Goal: Information Seeking & Learning: Learn about a topic

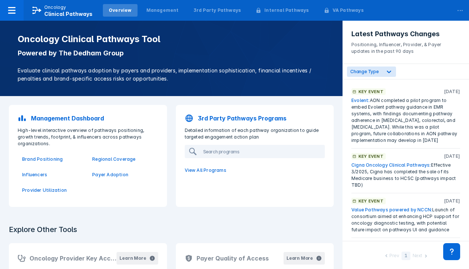
click at [86, 117] on p "Management Dashboard" at bounding box center [67, 118] width 73 height 9
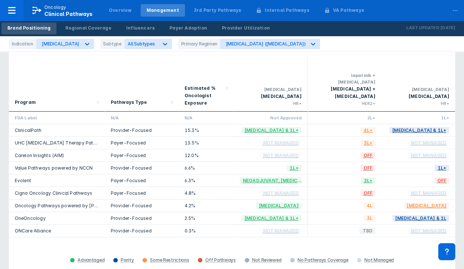
scroll to position [37, 0]
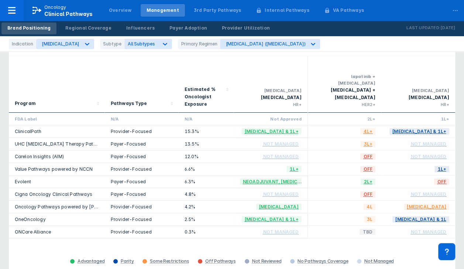
click at [28, 128] on link "ClinicalPath" at bounding box center [28, 131] width 27 height 6
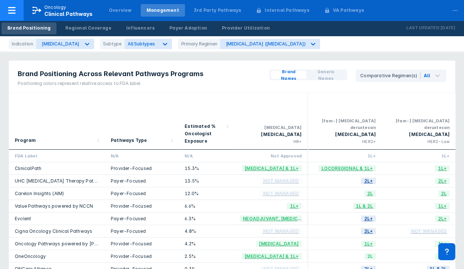
scroll to position [37, 0]
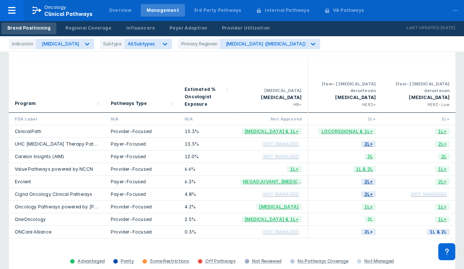
click at [54, 166] on link "Value Pathways powered by NCCN" at bounding box center [54, 169] width 78 height 6
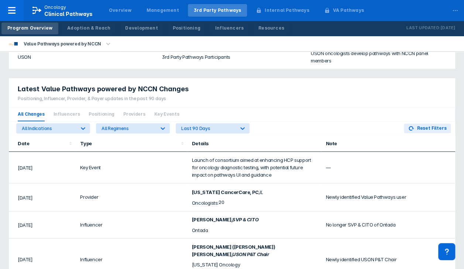
scroll to position [480, 0]
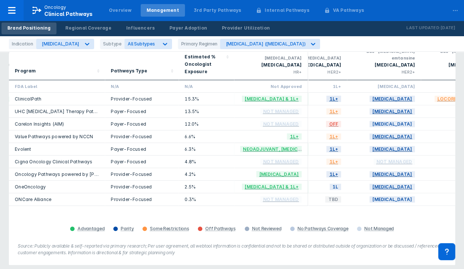
scroll to position [64, 0]
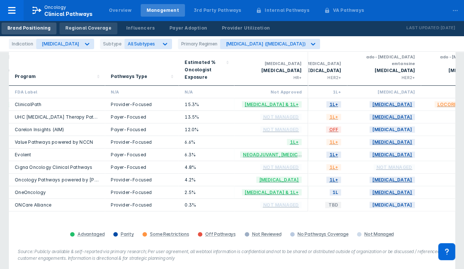
click at [76, 27] on div "Regional Coverage" at bounding box center [88, 28] width 46 height 7
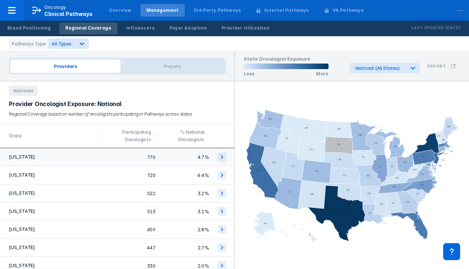
click at [22, 156] on td "Texas" at bounding box center [53, 157] width 107 height 18
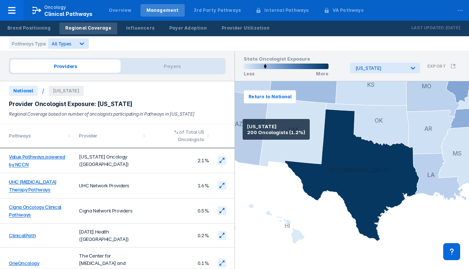
click at [243, 129] on icon at bounding box center [236, 127] width 65 height 76
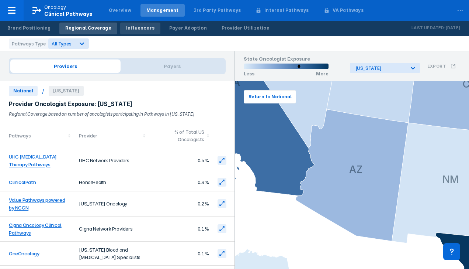
click at [132, 30] on div "Influencers" at bounding box center [140, 28] width 28 height 7
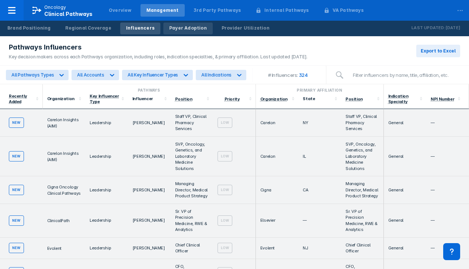
click at [169, 30] on div "Payer Adoption" at bounding box center [188, 28] width 38 height 7
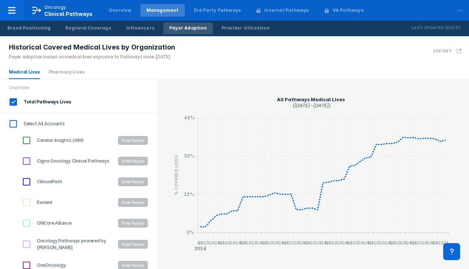
click at [24, 178] on input "ClinicalPath" at bounding box center [26, 181] width 13 height 13
checkbox input "true"
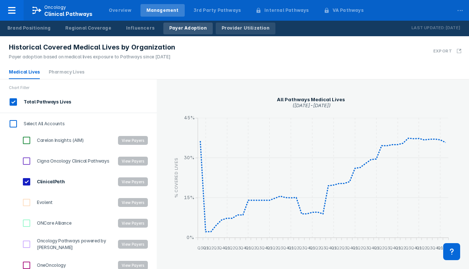
click at [225, 27] on div "Provider Utilization" at bounding box center [246, 28] width 48 height 7
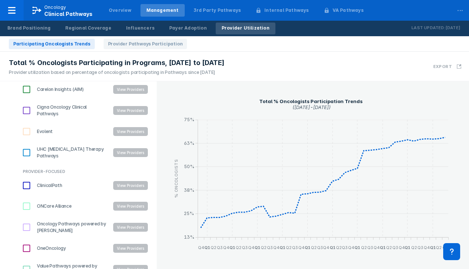
scroll to position [109, 0]
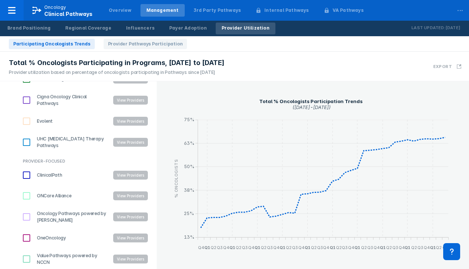
click at [28, 173] on input "ClinicalPath" at bounding box center [26, 175] width 13 height 13
checkbox input "true"
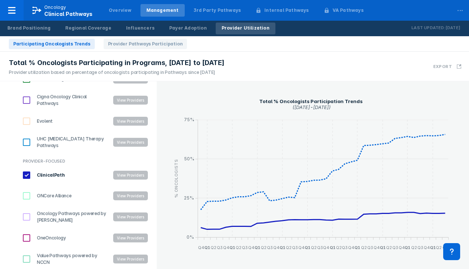
click at [28, 258] on input "Value Pathways powered by NCCN" at bounding box center [26, 258] width 13 height 13
checkbox input "true"
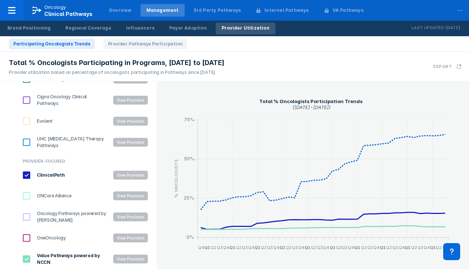
click at [132, 256] on button "View Providers" at bounding box center [130, 258] width 35 height 9
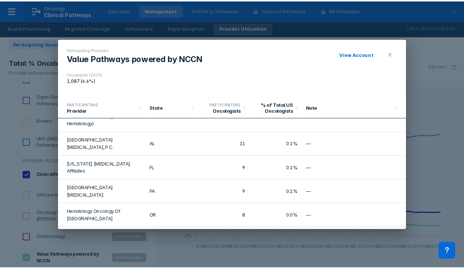
scroll to position [37, 0]
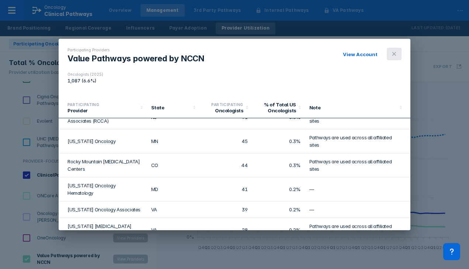
click at [394, 50] on button at bounding box center [394, 54] width 15 height 13
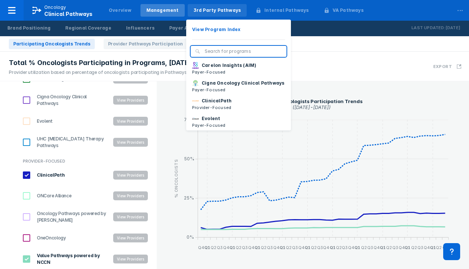
click at [213, 11] on div "3rd Party Pathways" at bounding box center [218, 10] width 48 height 7
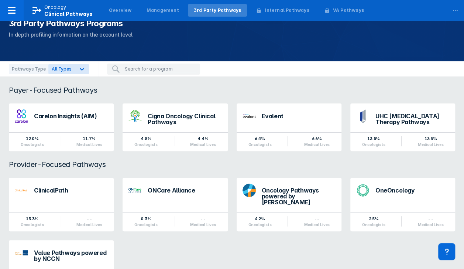
scroll to position [55, 0]
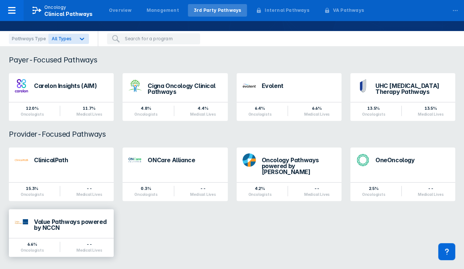
click at [61, 219] on div "Value Pathways powered by NCCN" at bounding box center [71, 224] width 74 height 12
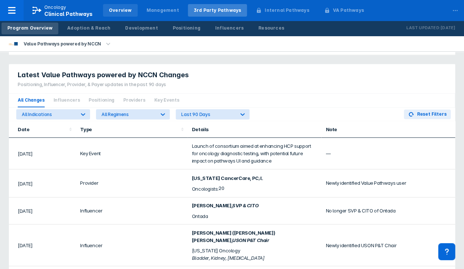
click at [122, 11] on div "Overview" at bounding box center [120, 10] width 23 height 7
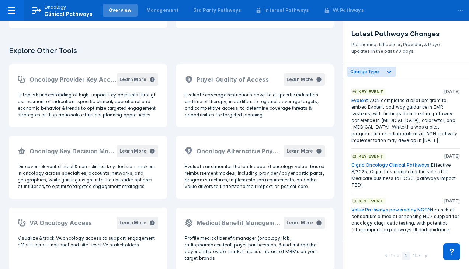
scroll to position [189, 0]
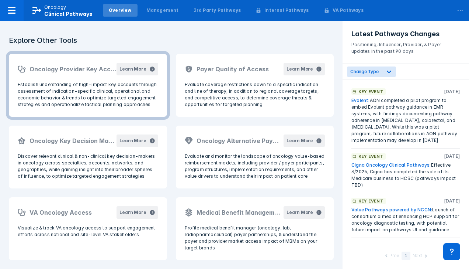
click at [107, 71] on h2 "Oncology Provider Key Accounts" at bounding box center [73, 69] width 87 height 9
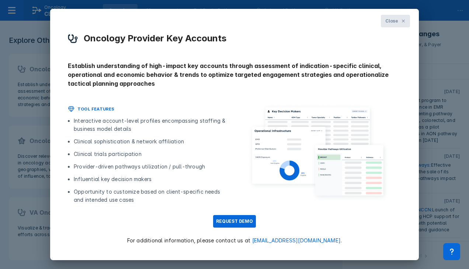
click at [396, 18] on button "Close" at bounding box center [395, 21] width 29 height 13
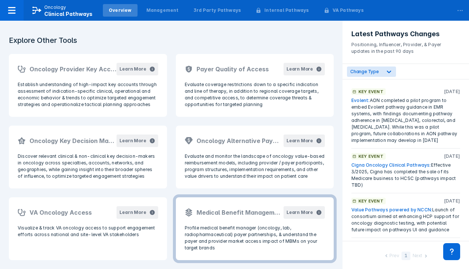
click at [225, 231] on p "Profile medical benefit manager (oncology, lab, radiopharmaceutical) payer part…" at bounding box center [255, 237] width 141 height 27
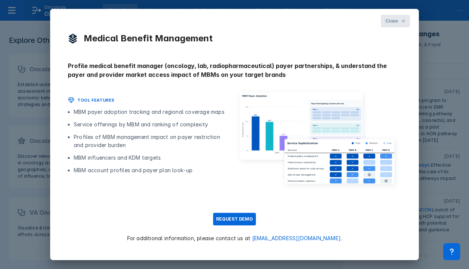
click at [402, 21] on icon at bounding box center [403, 21] width 4 height 4
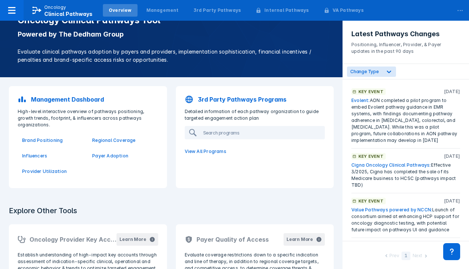
scroll to position [0, 0]
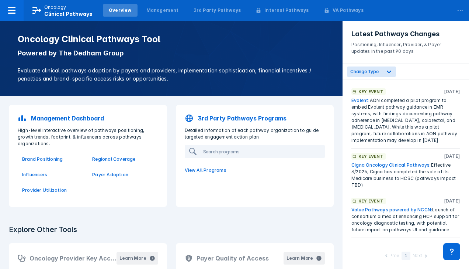
click at [262, 47] on div "Oncology Clinical Pathways Tool Powered by The Dedham Group Evaluate clinical p…" at bounding box center [171, 58] width 325 height 49
click at [63, 6] on p "Oncology" at bounding box center [55, 7] width 22 height 7
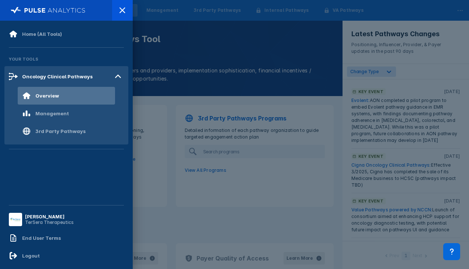
click at [220, 38] on div at bounding box center [234, 134] width 469 height 269
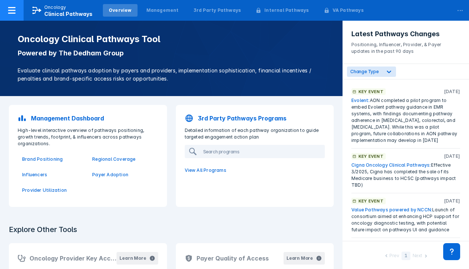
click at [13, 11] on icon at bounding box center [11, 10] width 9 height 9
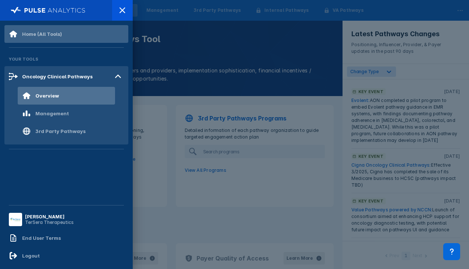
click at [41, 32] on div "Home (All Tools)" at bounding box center [42, 34] width 40 height 6
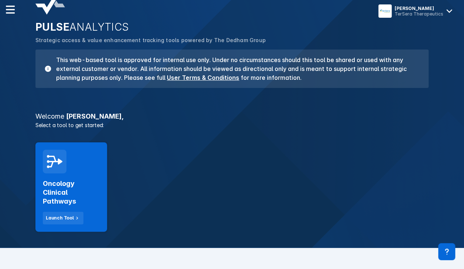
scroll to position [148, 0]
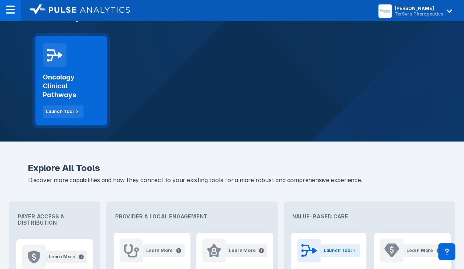
click at [66, 83] on h2 "Oncology Clinical Pathways" at bounding box center [71, 86] width 57 height 27
